Goal: Task Accomplishment & Management: Complete application form

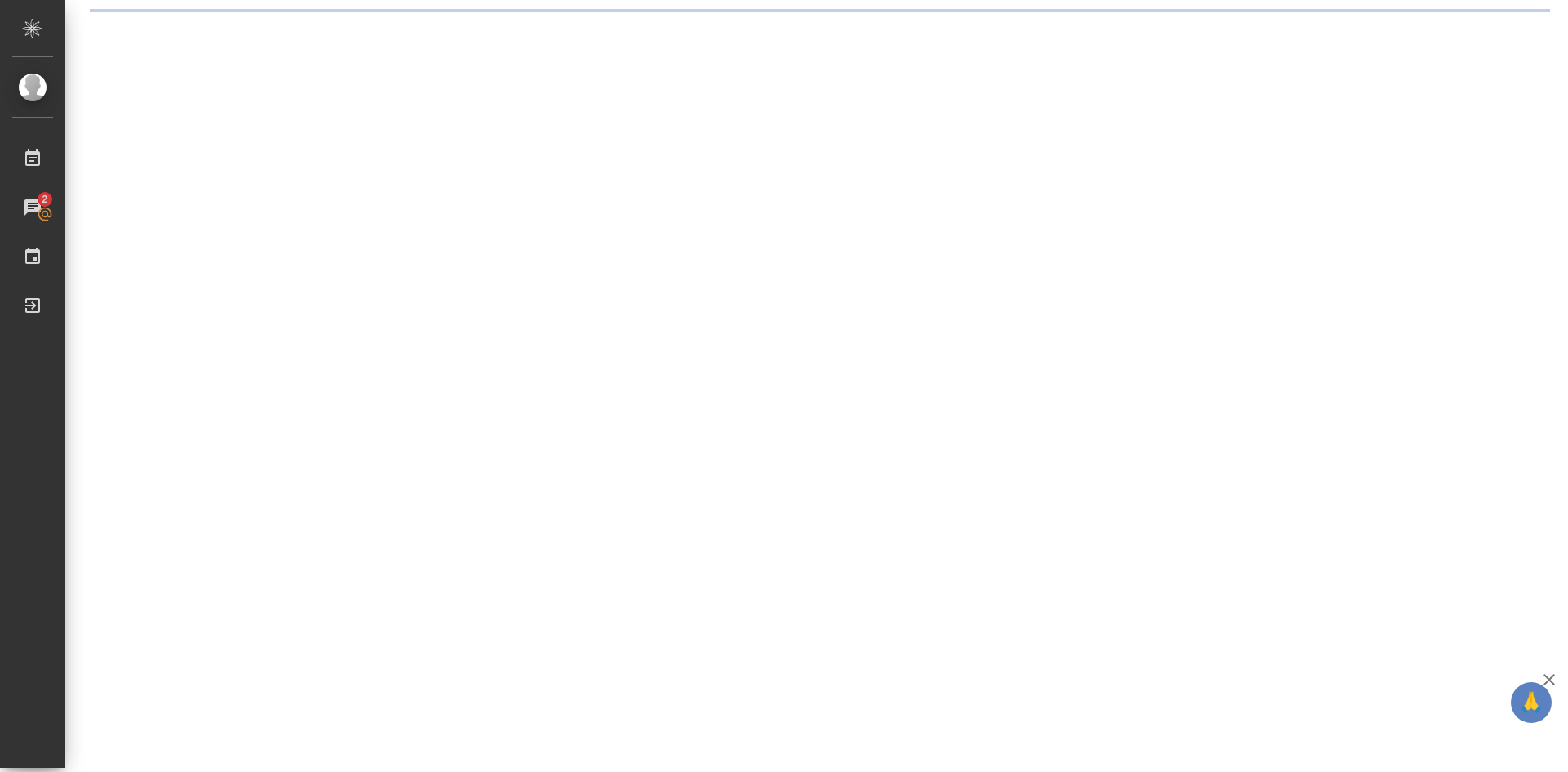
click at [484, 374] on div ".cls-1 fill:#fff; AWATERA [PERSON_NAME] 2 Чаты График Выйти" at bounding box center [784, 386] width 1568 height 772
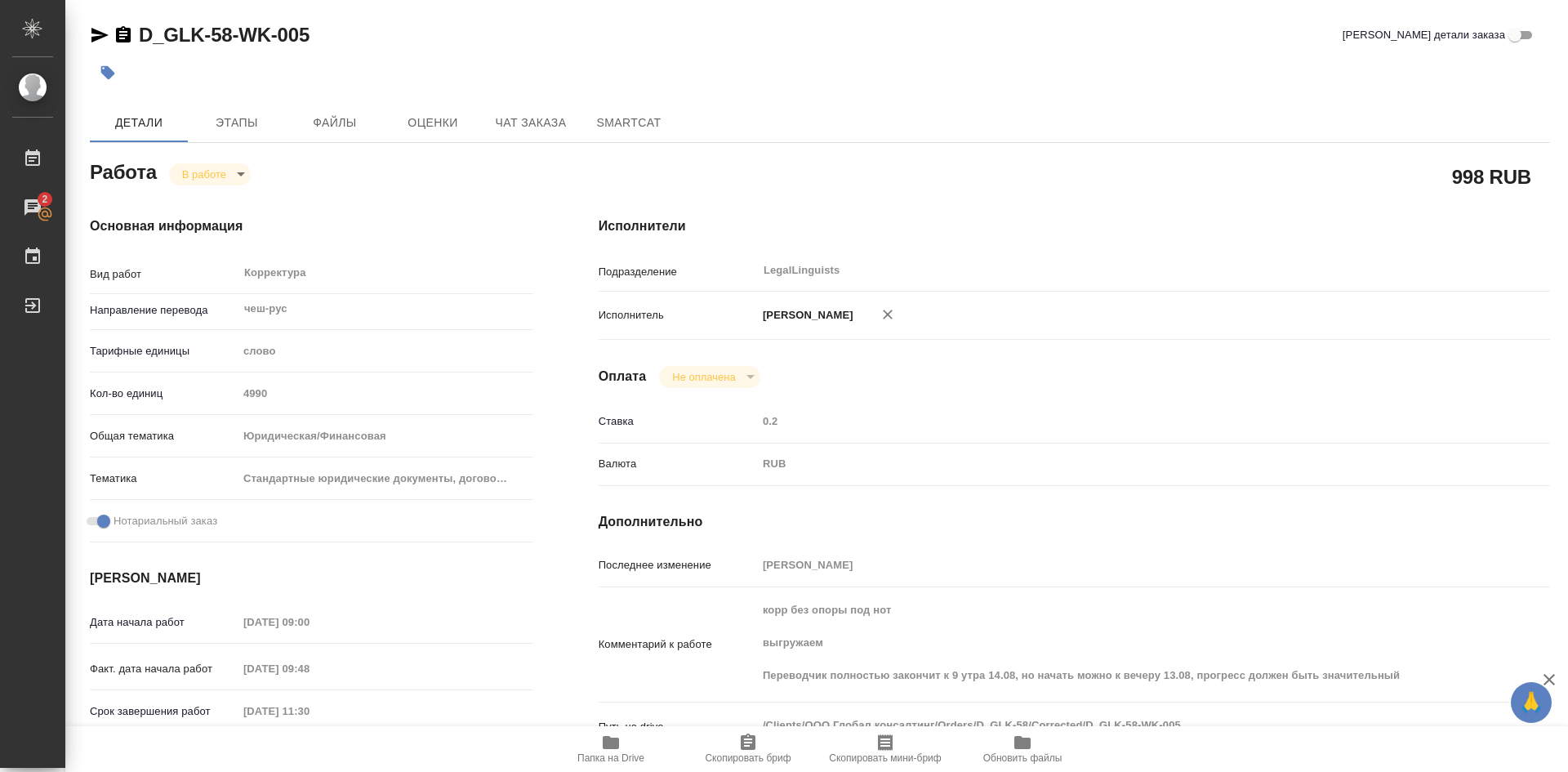
type textarea "x"
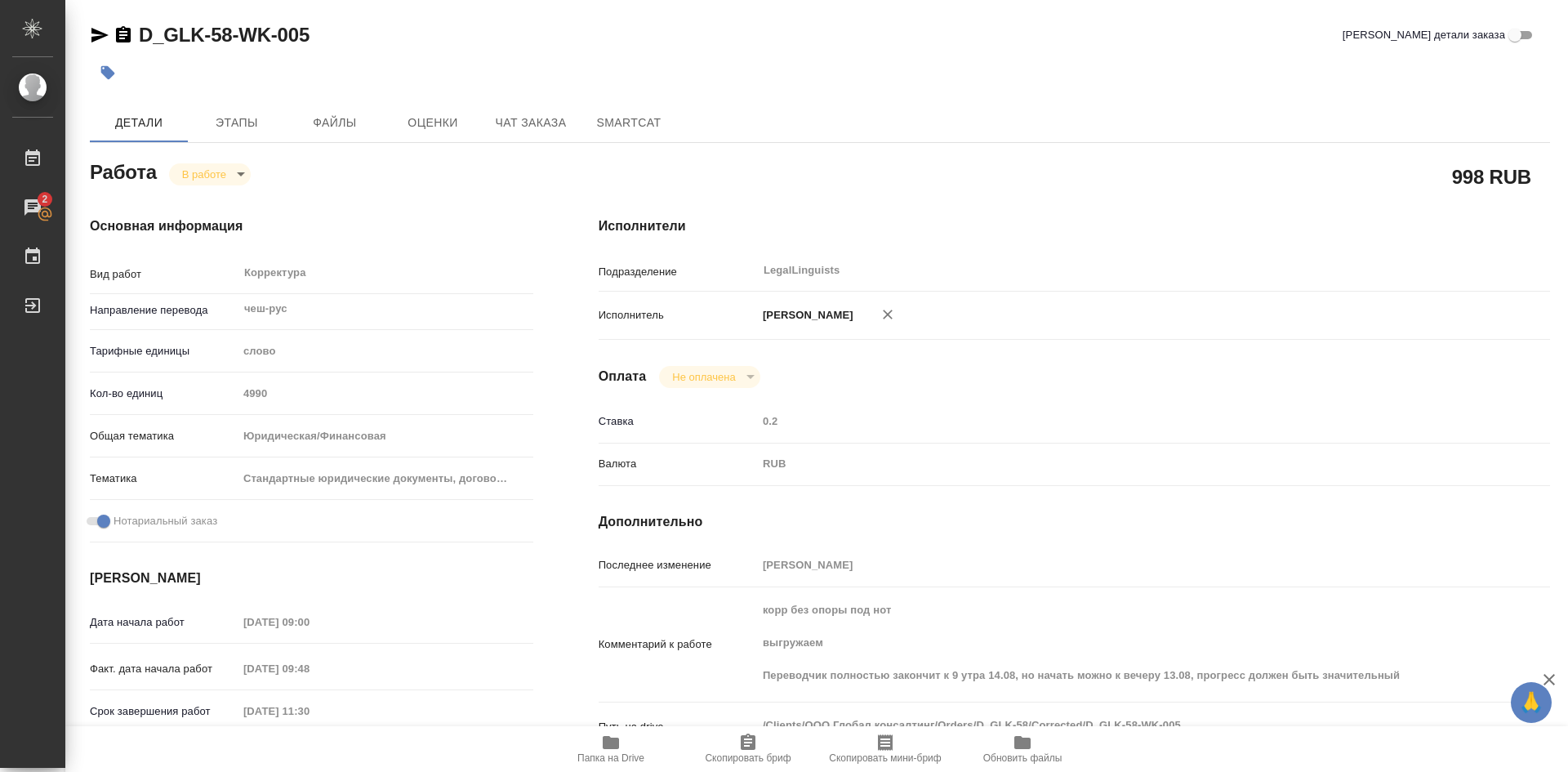
type textarea "x"
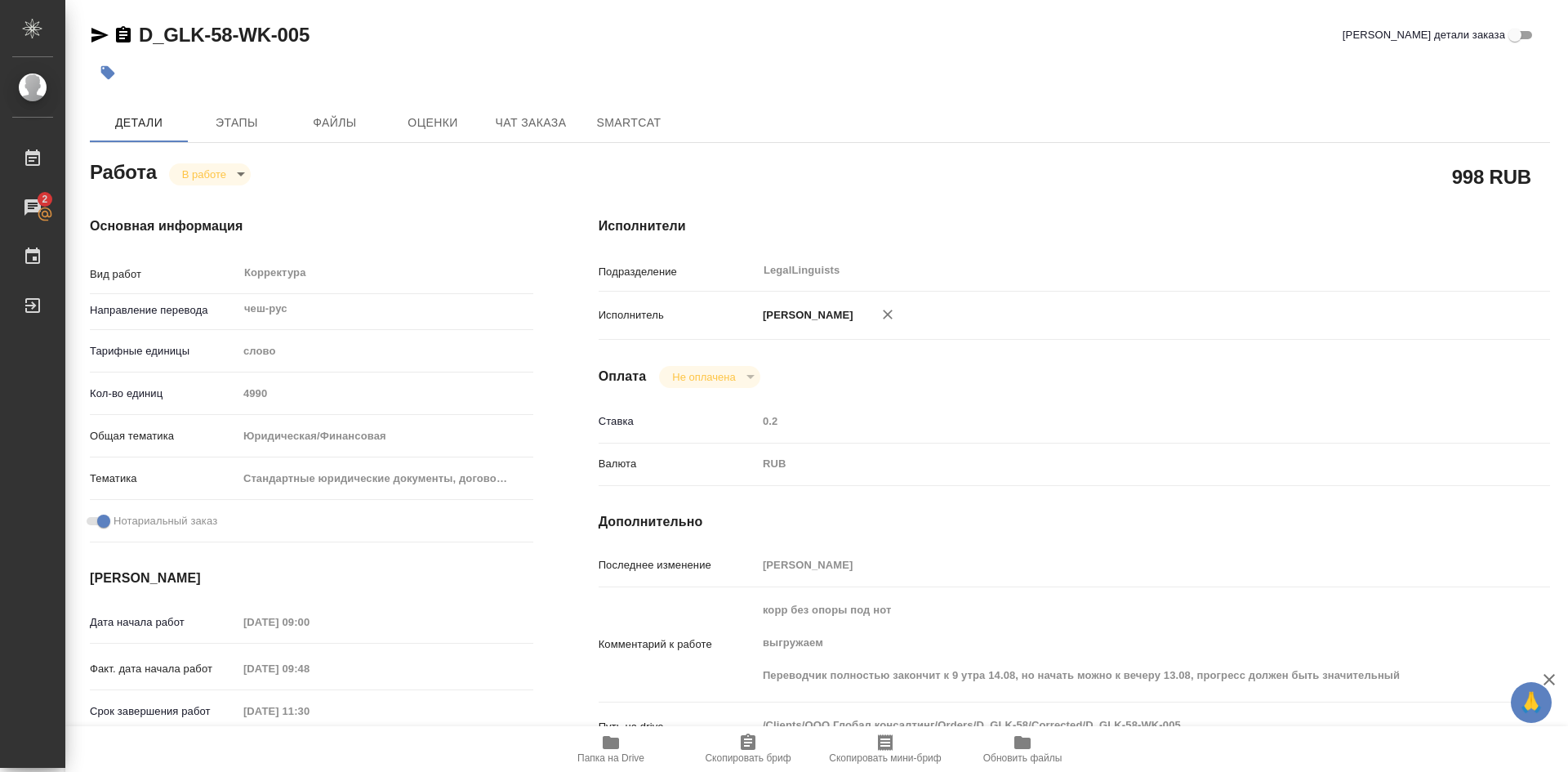
type textarea "x"
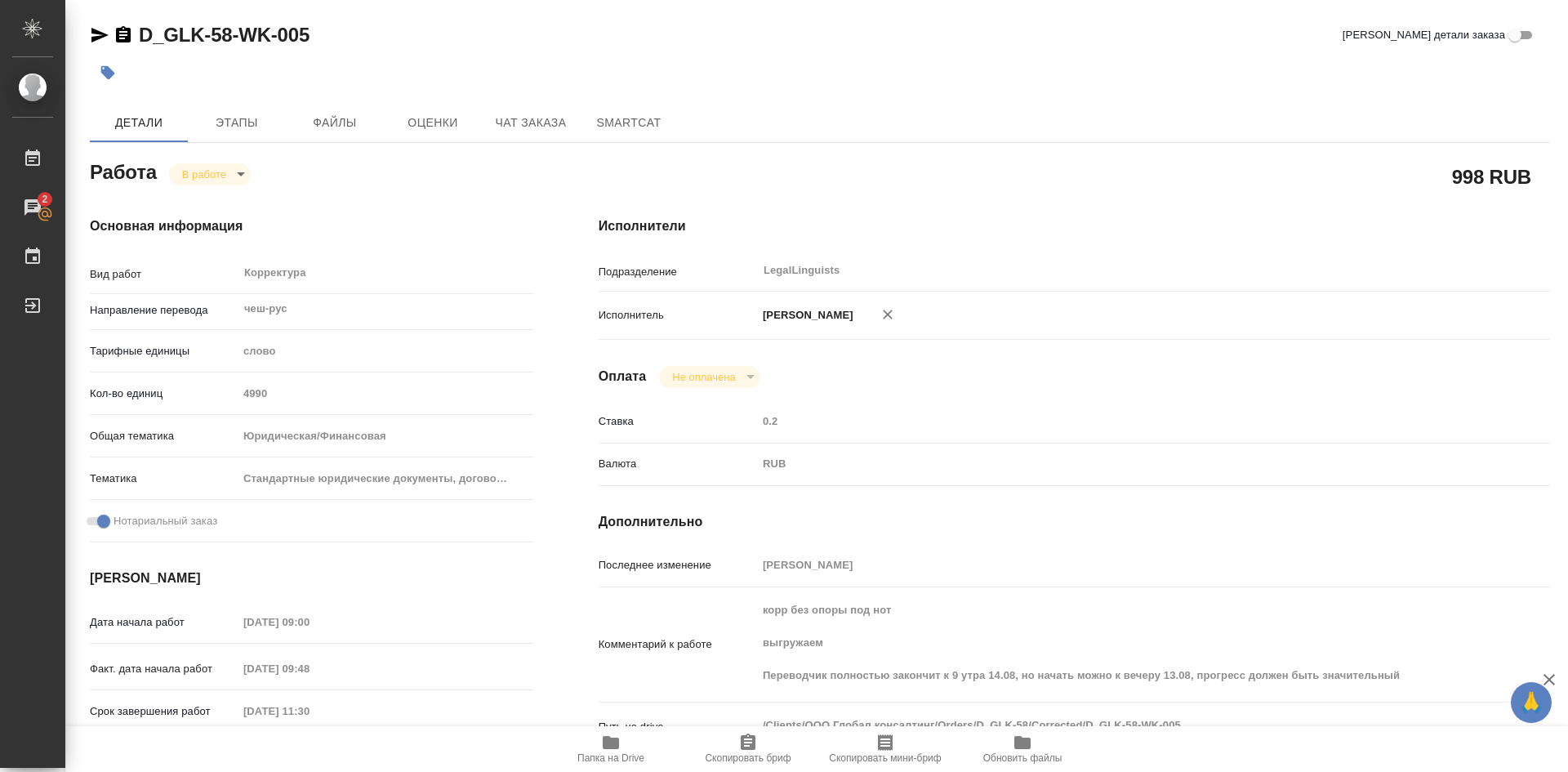
type input "inProgress"
type textarea "Корректура"
type textarea "x"
type input "чеш-рус"
type input "5a8b1489cc6b4906c91bfd90"
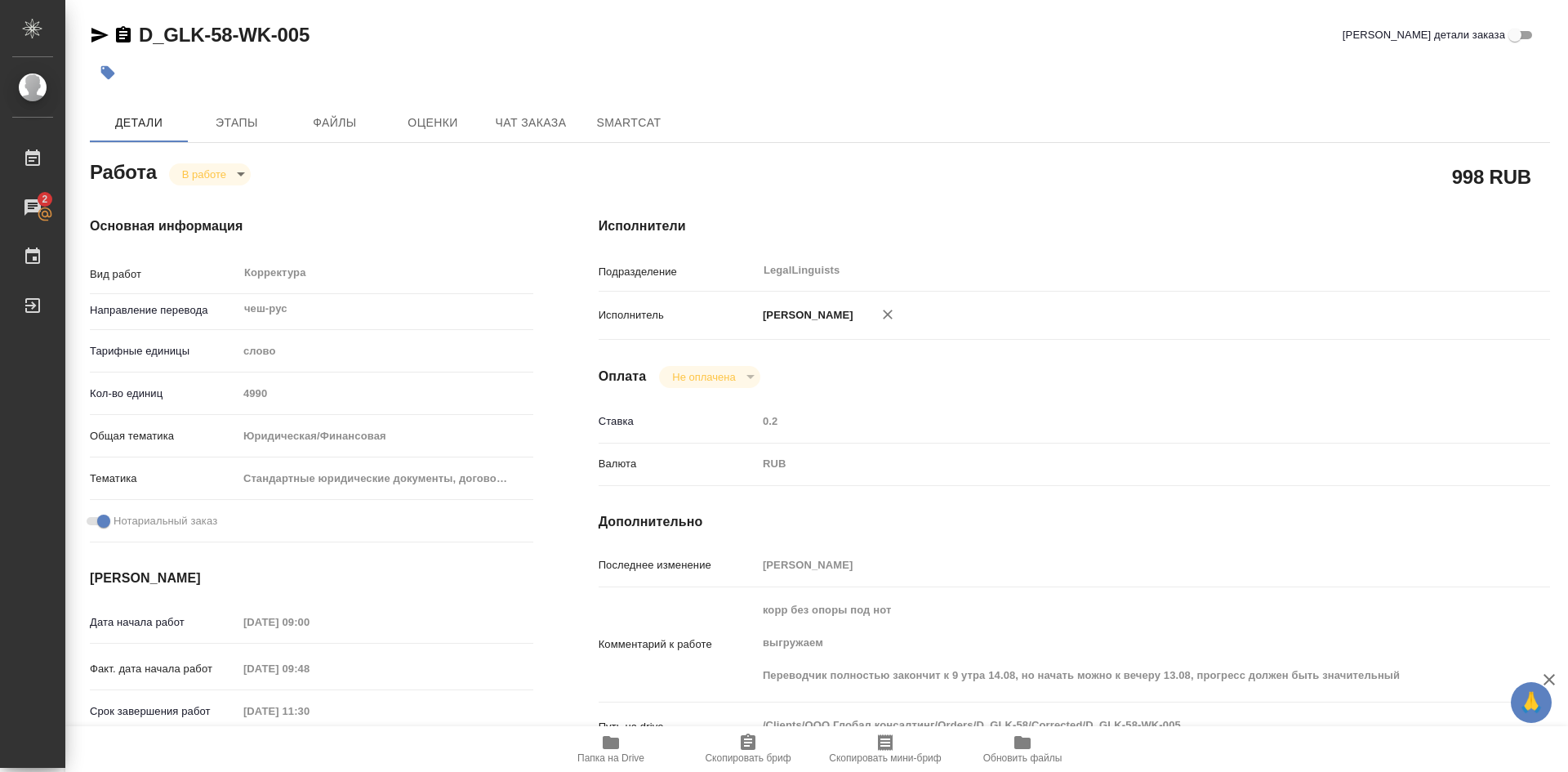
type input "4990"
type input "yr-fn"
type input "5f647205b73bc97568ca66bf"
checkbox input "true"
type input "[DATE] 09:00"
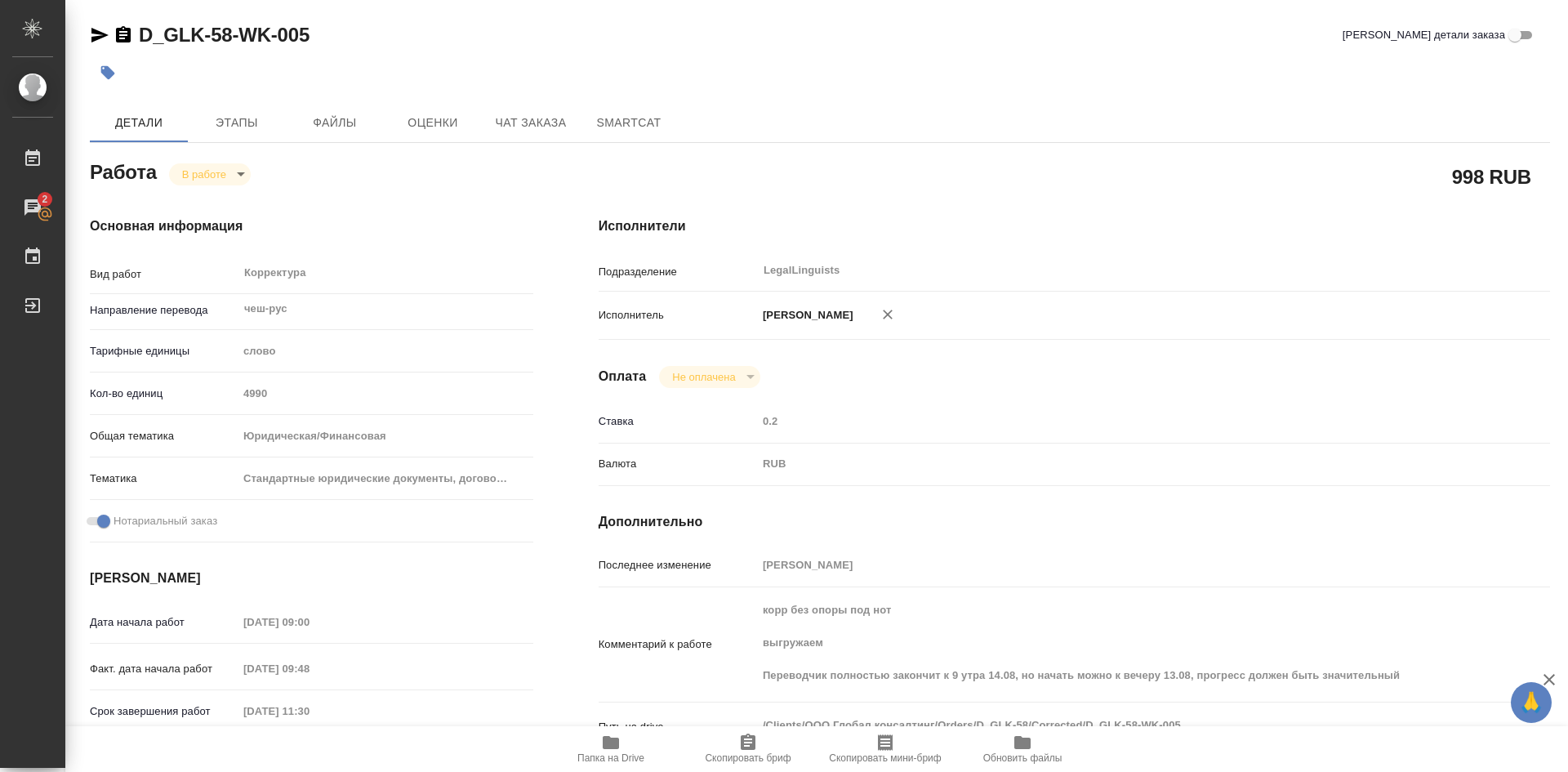
type input "[DATE] 09:48"
type input "[DATE] 11:30"
type input "[DATE] 12:00"
type input "LegalLinguists"
type input "notPayed"
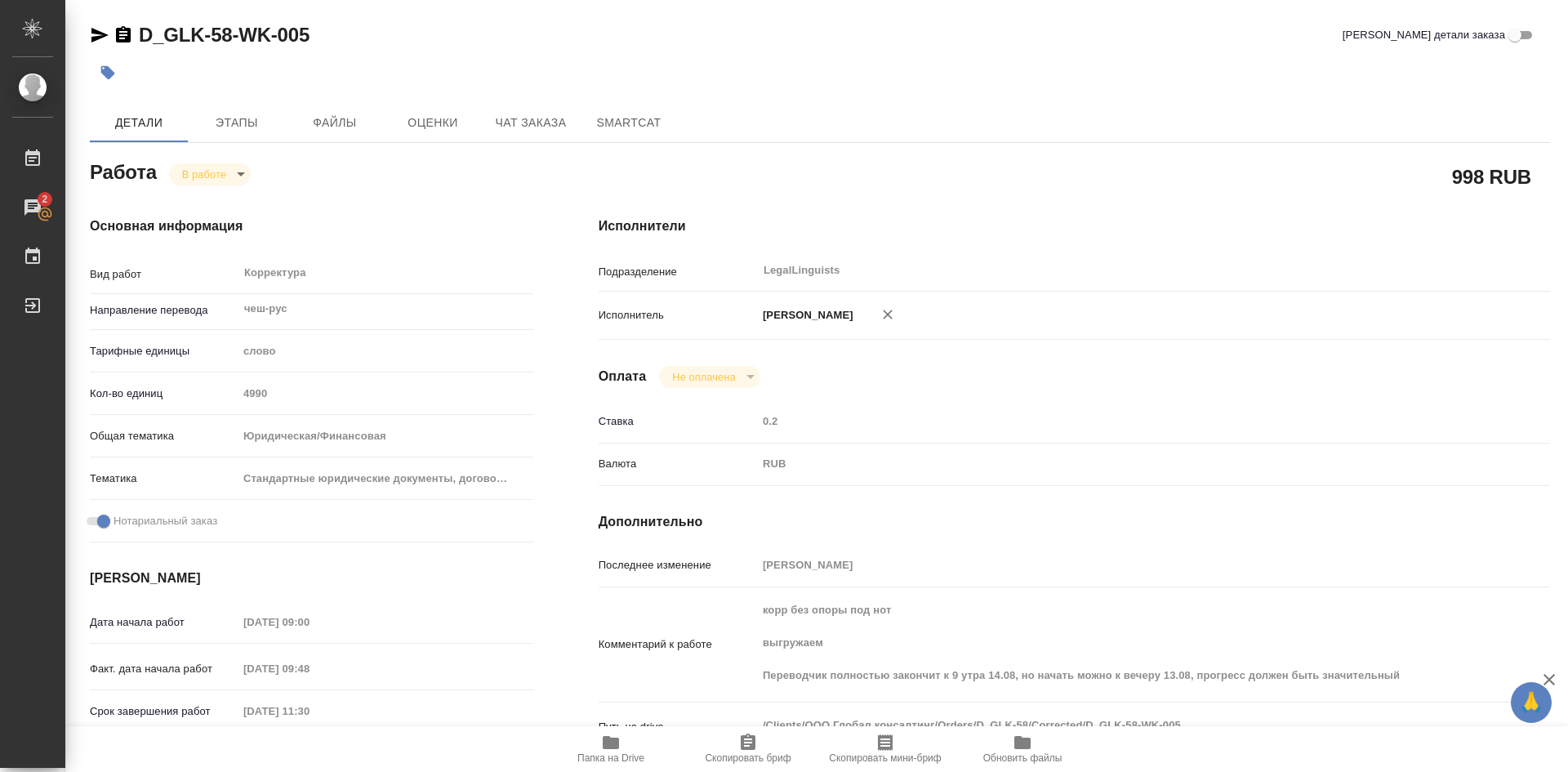
type input "[PERSON_NAME]"
type textarea "корр без опоры под нот выгружаем Переводчик полностью закончит к 9 утра 14.08, …"
type textarea "x"
type textarea "/Clients/ООО Глобал консалтинг/Orders/D_GLK-58/Corrected/D_GLK-58-WK-005"
type textarea "x"
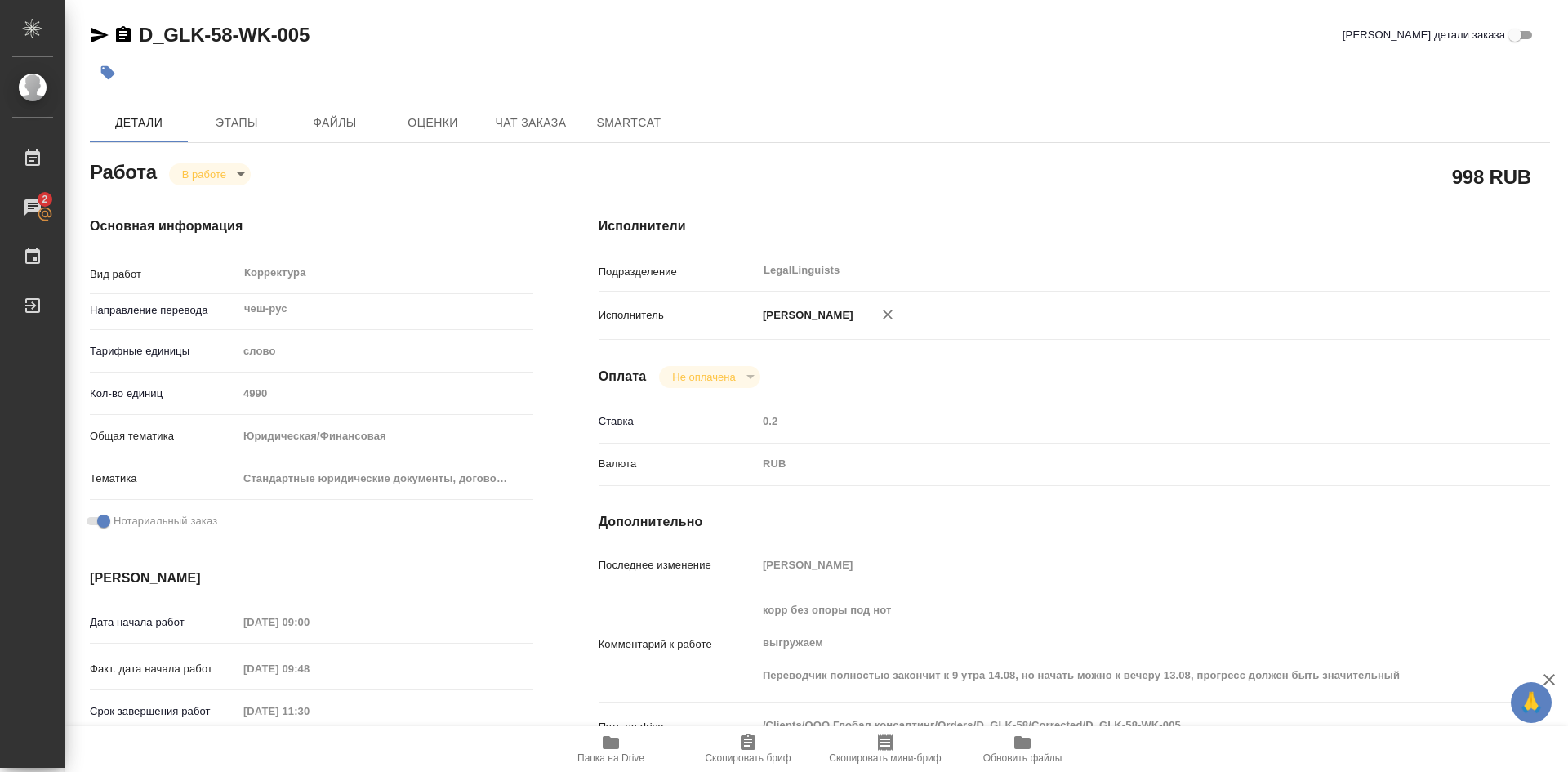
type input "D_GLK-58"
type input "Перевод Стандарт"
type input "Корректура, Перевод, Постредактура машинного перевода, Редактура"
type input "[PERSON_NAME], [PERSON_NAME]"
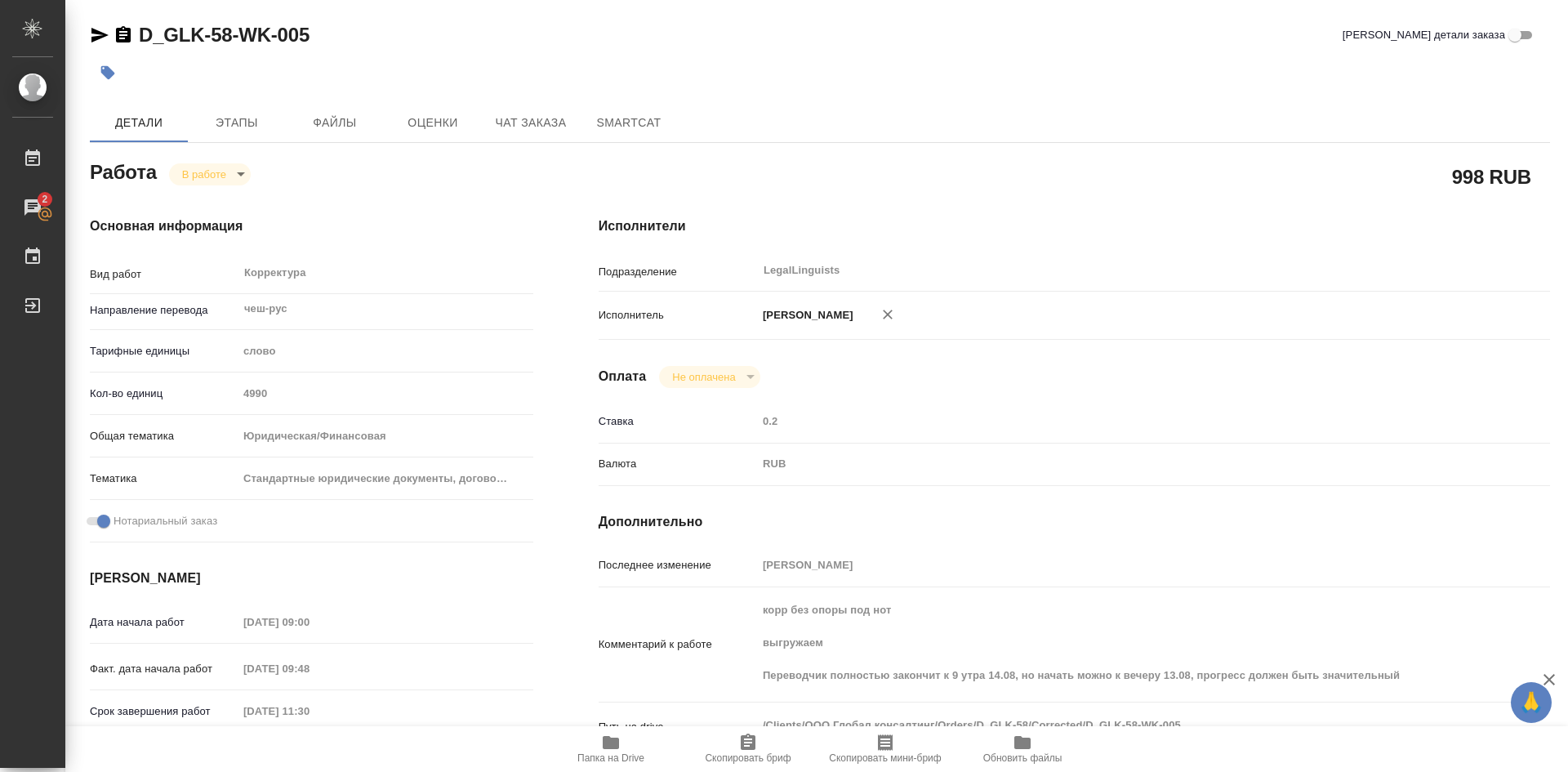
type input "/Clients/ООО Глобал консалтинг/Orders/D_GLK-58"
type input "[URL][DOMAIN_NAME]"
type textarea "x"
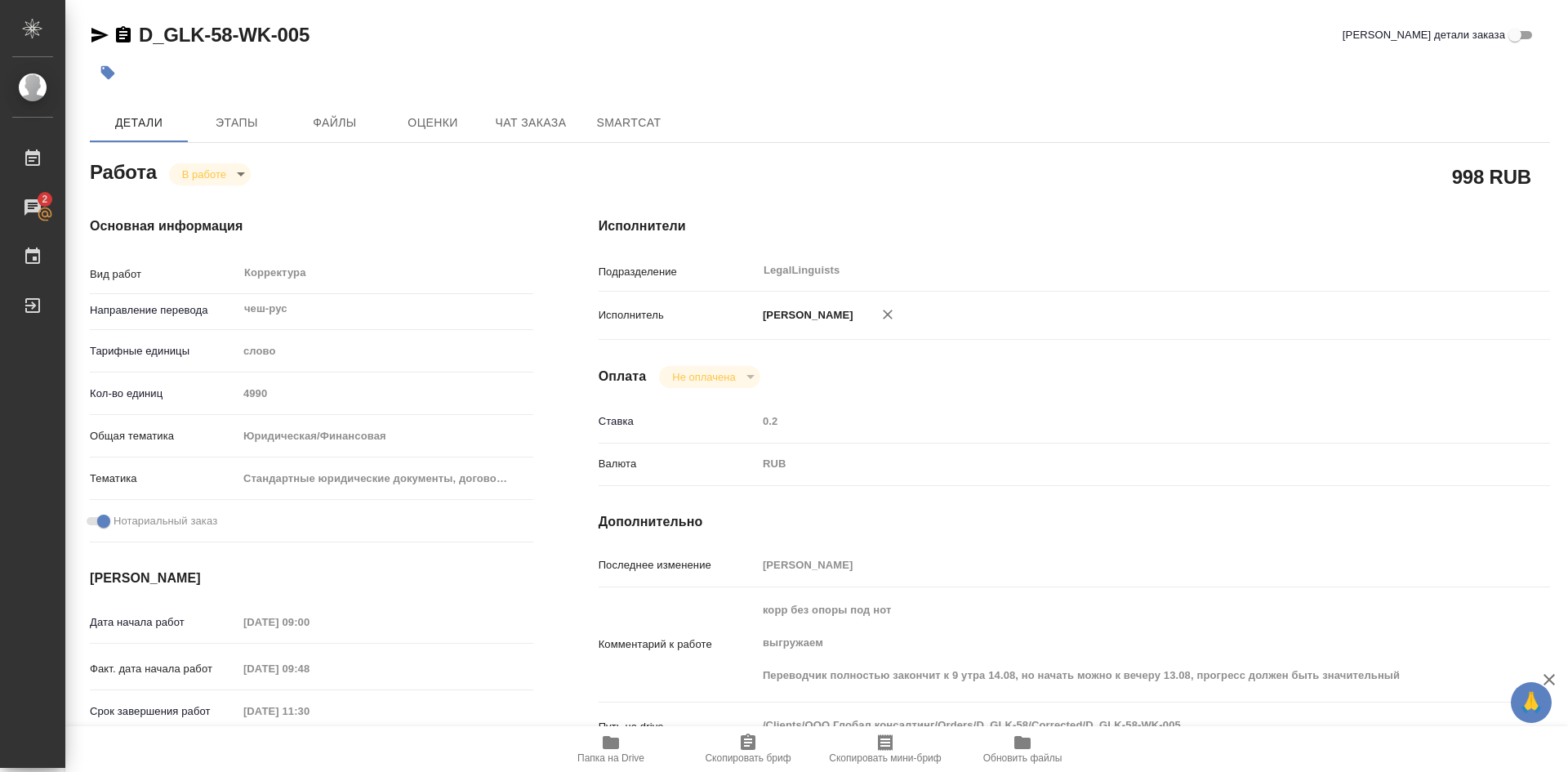
type textarea "x"
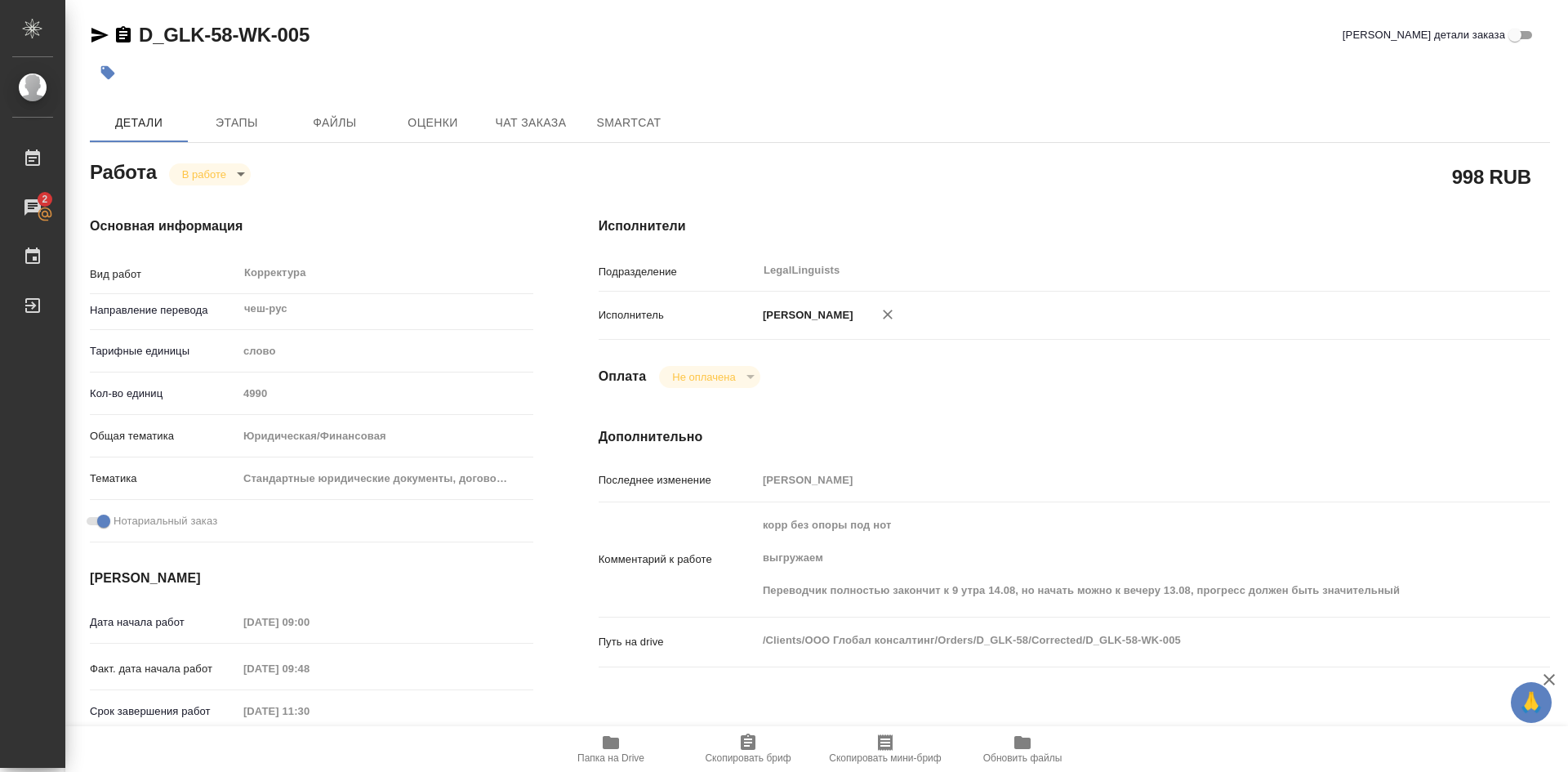
type textarea "x"
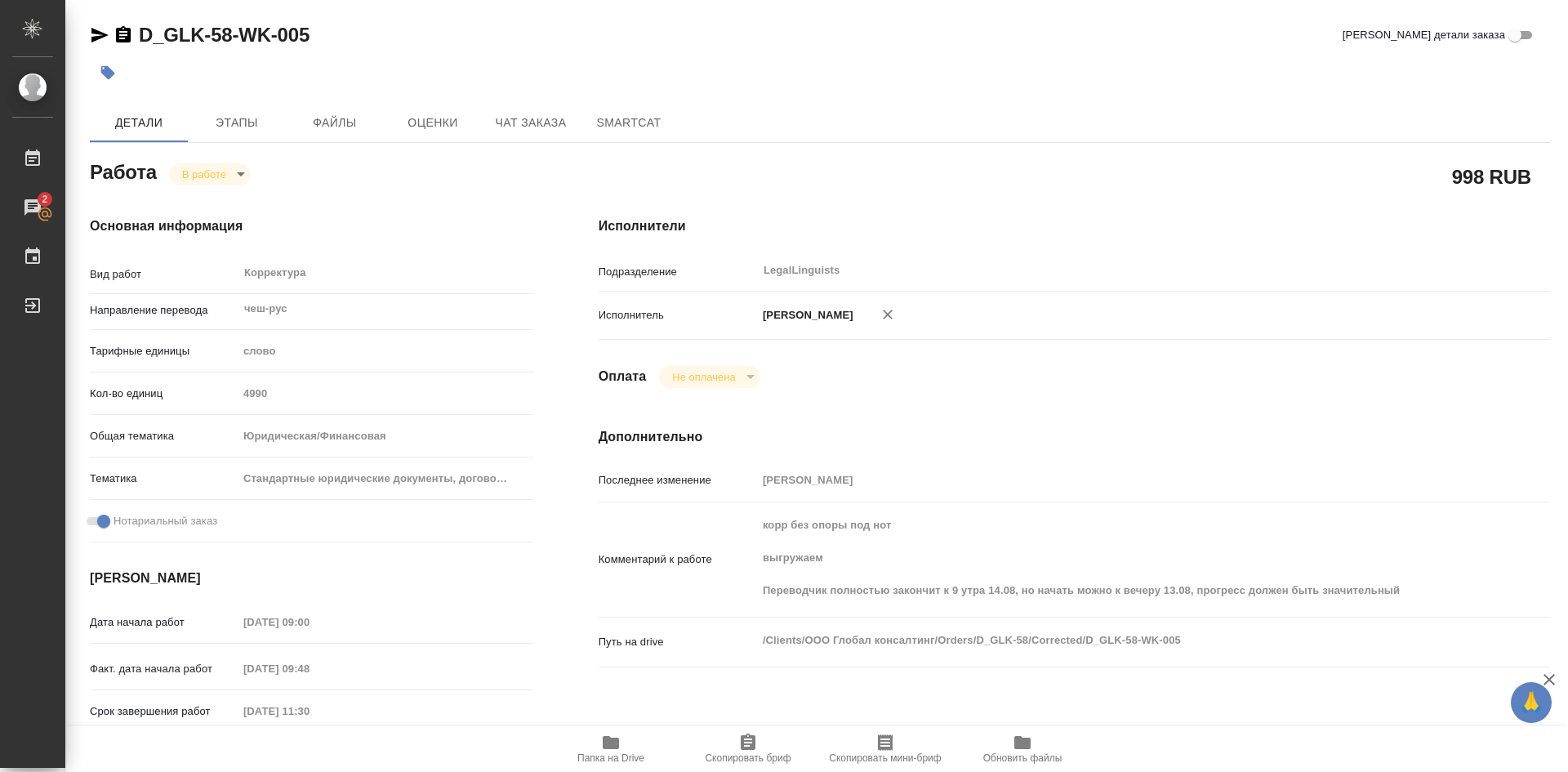
type textarea "x"
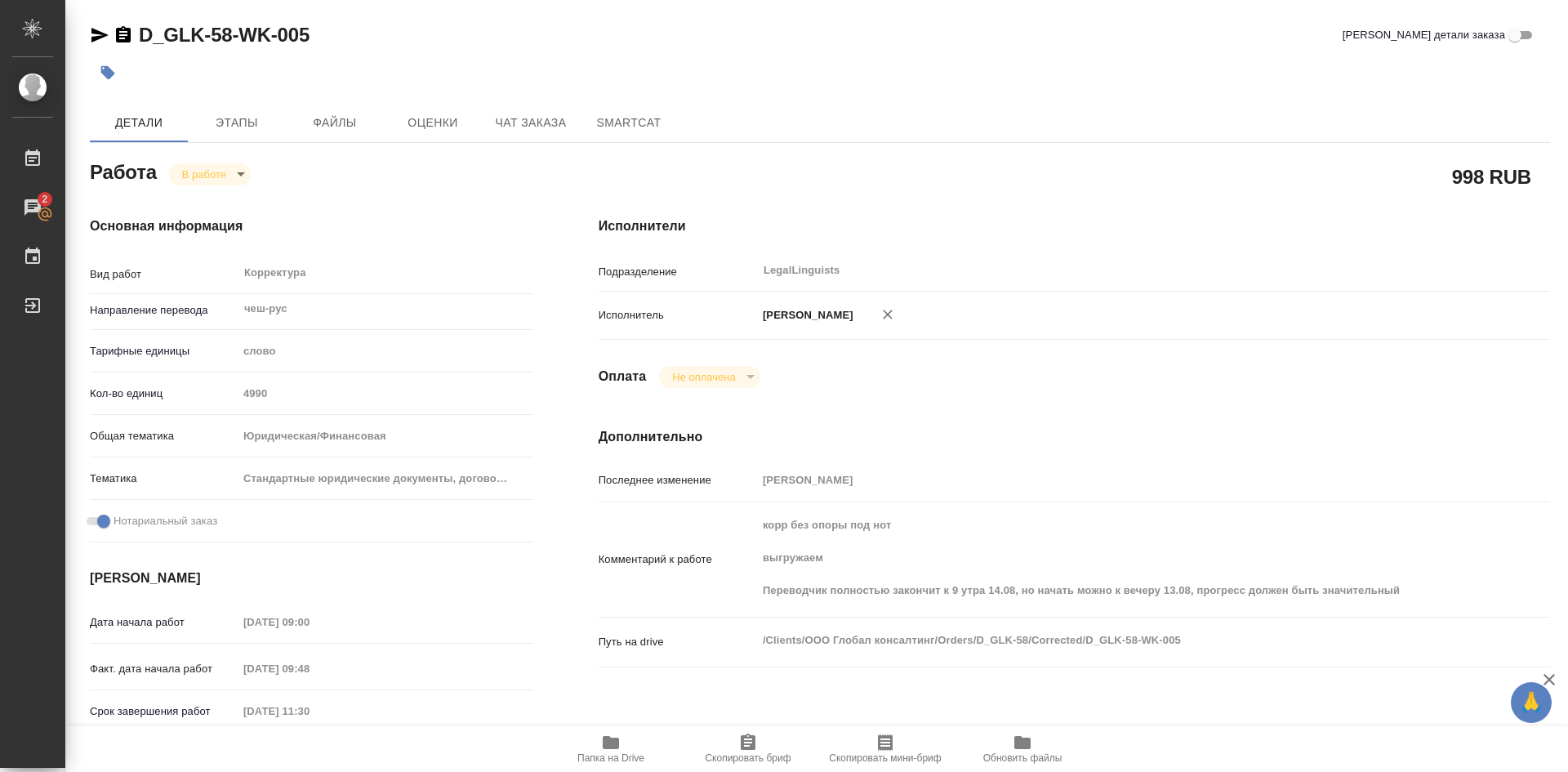
type textarea "x"
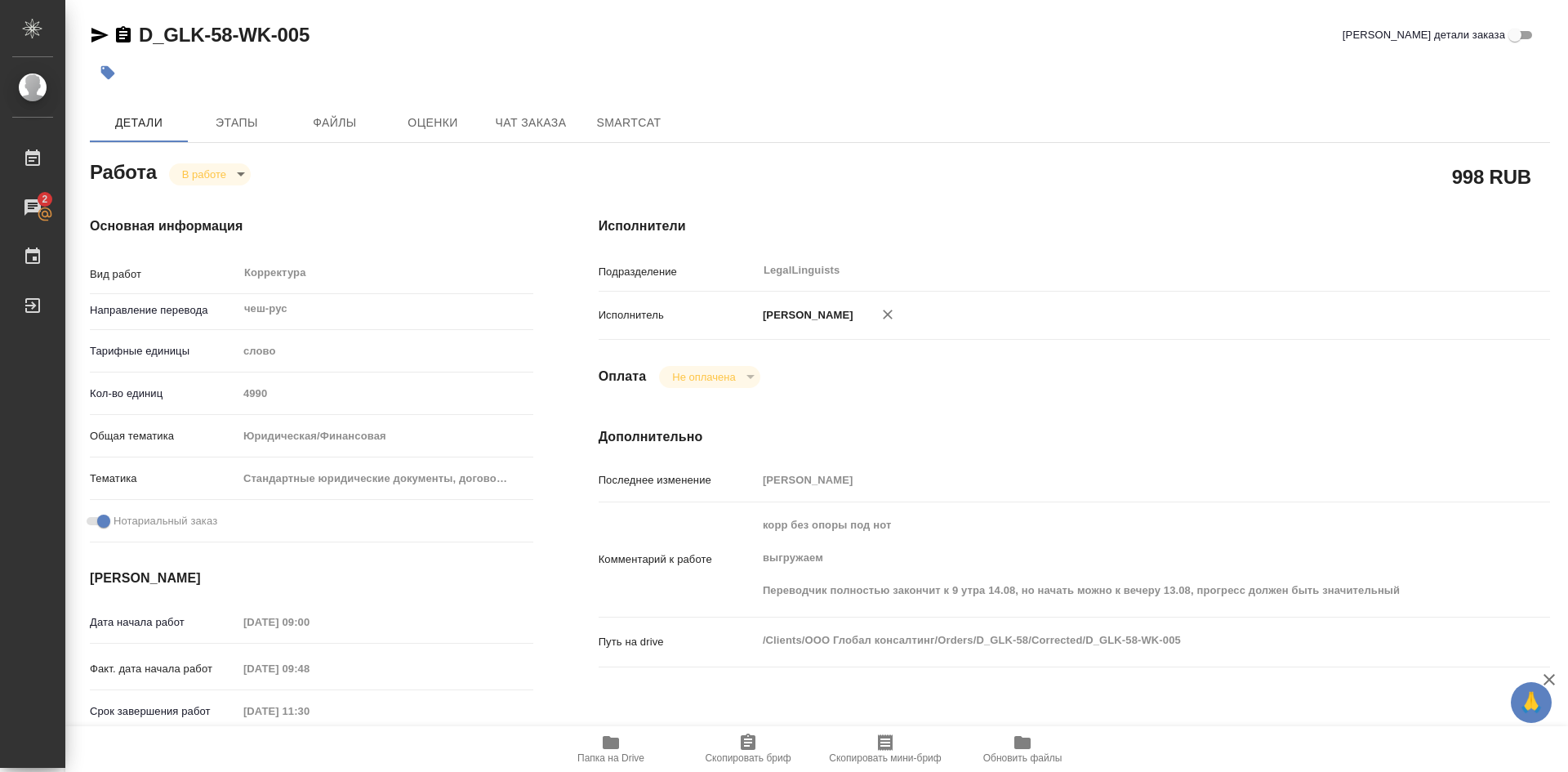
type textarea "x"
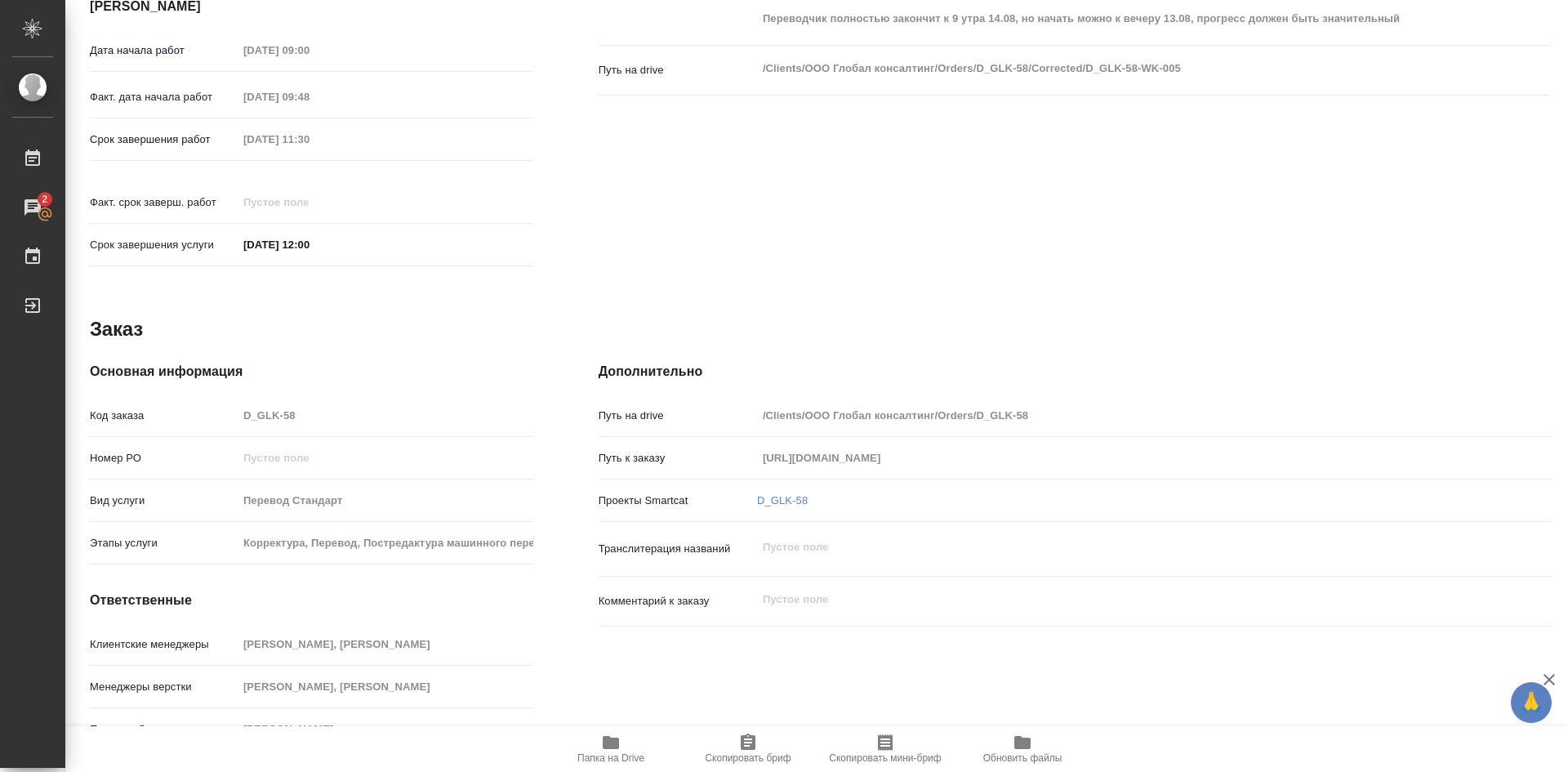
scroll to position [582, 0]
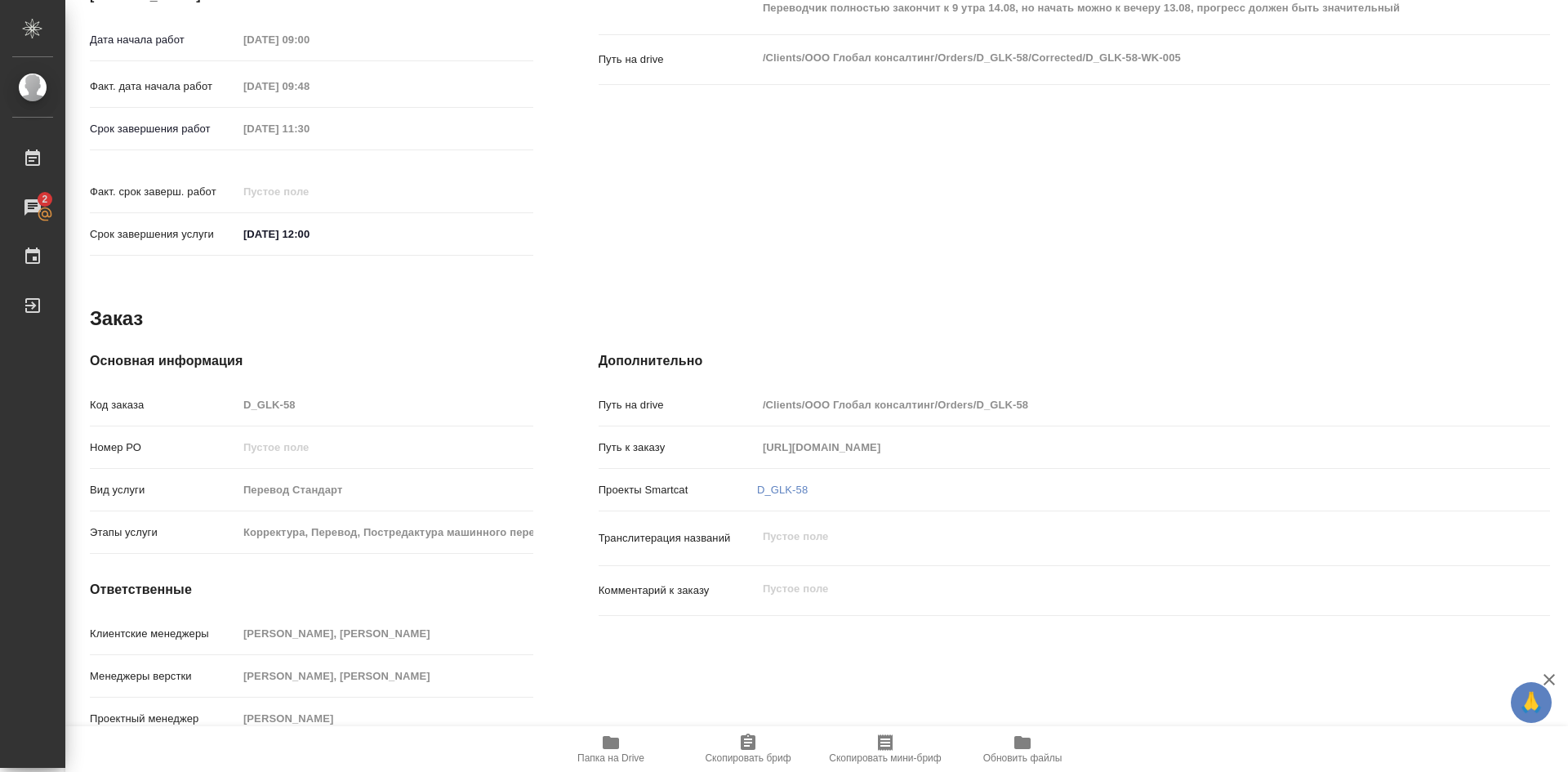
type textarea "x"
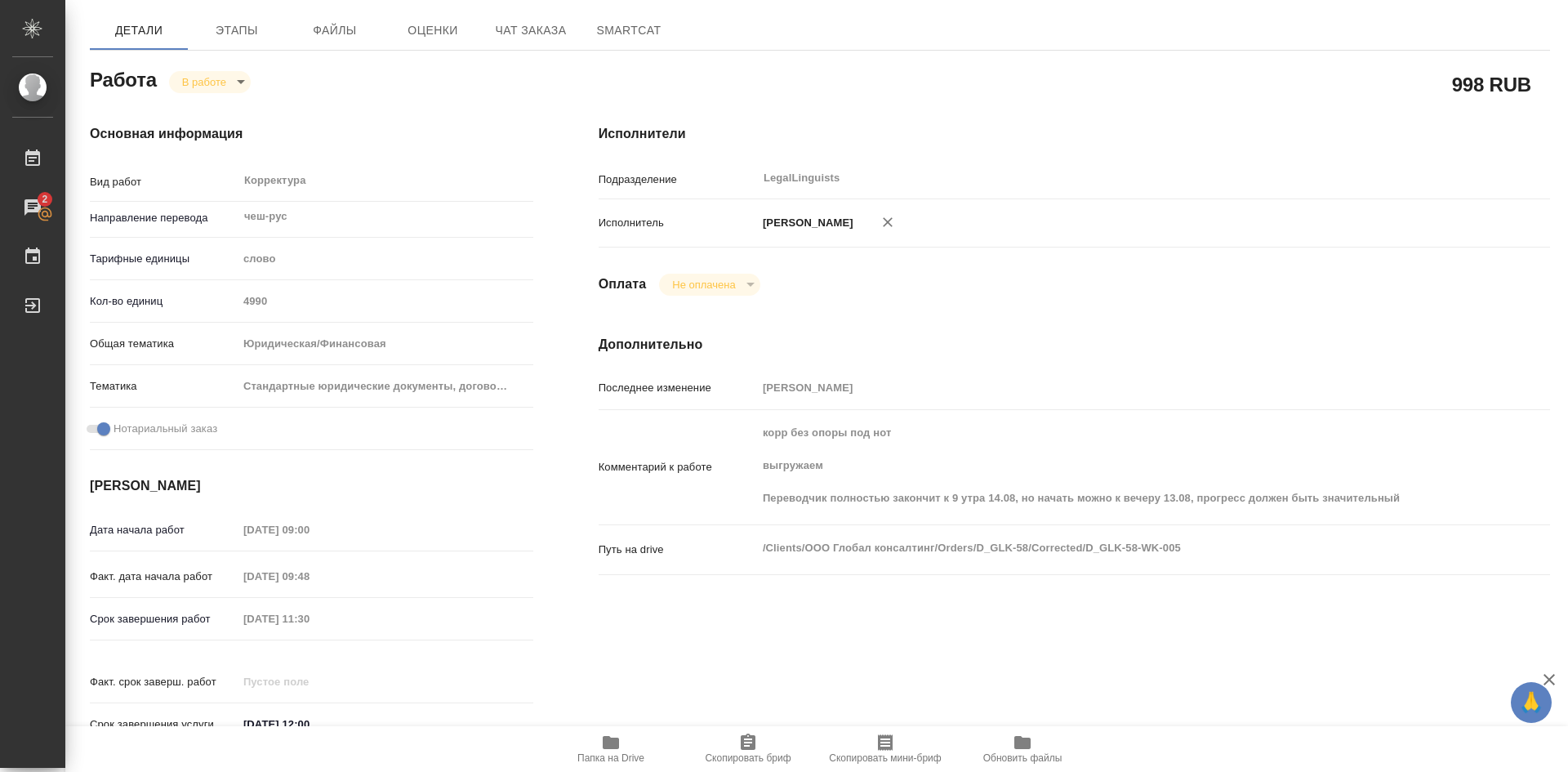
scroll to position [0, 0]
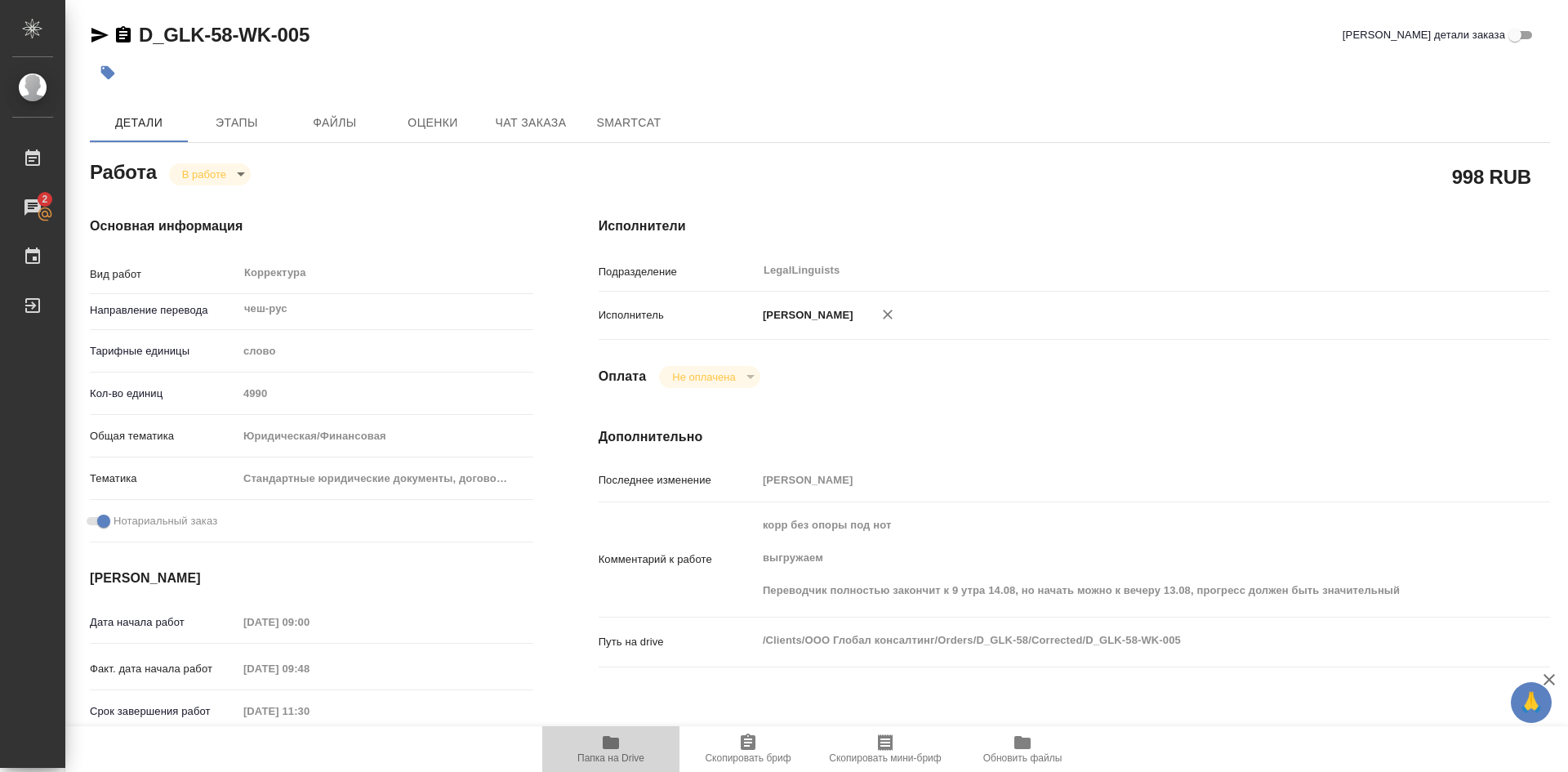
click at [616, 743] on icon "button" at bounding box center [611, 743] width 16 height 13
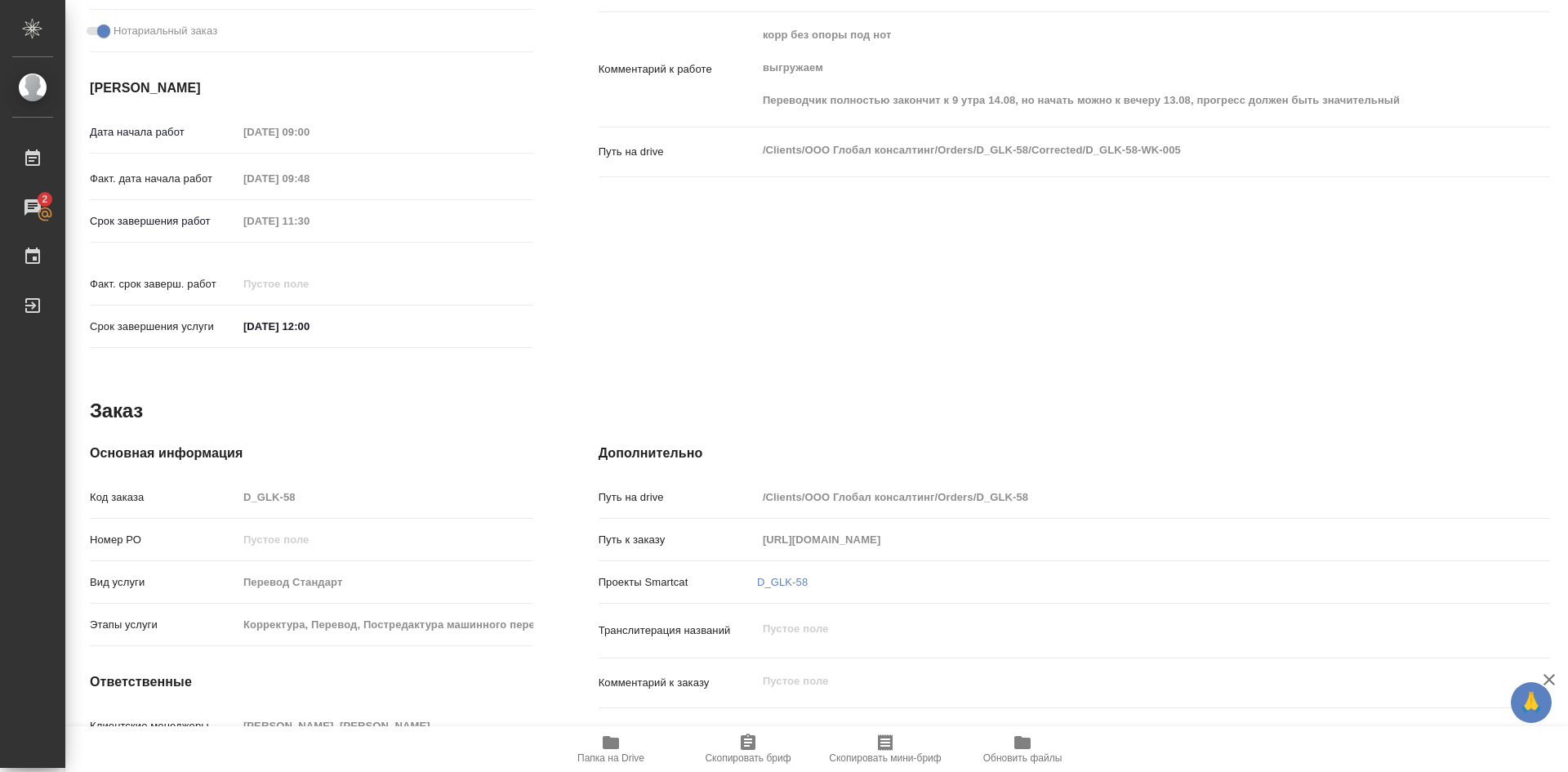
scroll to position [582, 0]
